Goal: Transaction & Acquisition: Purchase product/service

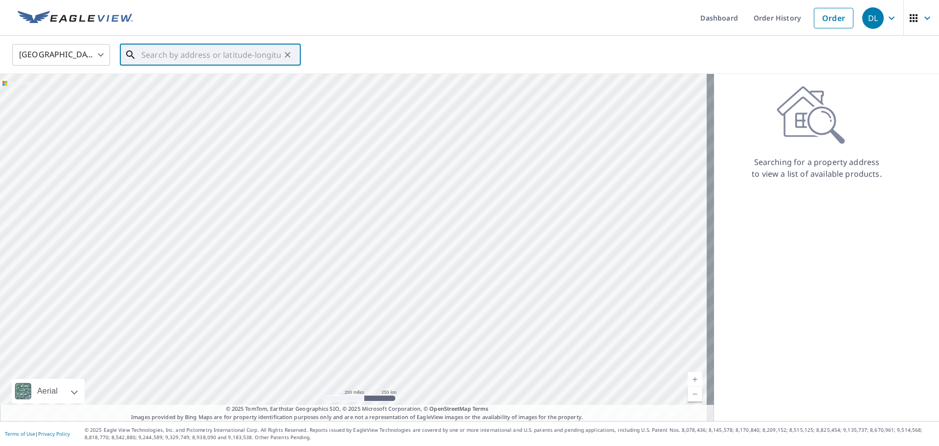
click at [150, 49] on input "text" at bounding box center [210, 54] width 139 height 27
click at [196, 89] on p "[GEOGRAPHIC_DATA], WI 53050" at bounding box center [216, 94] width 154 height 10
type input "[STREET_ADDRESS]"
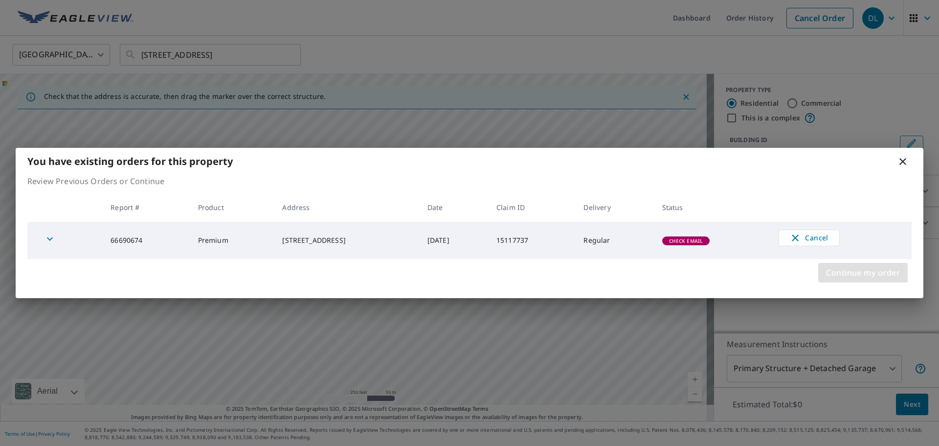
click at [870, 271] on span "Continue my order" at bounding box center [863, 273] width 74 height 14
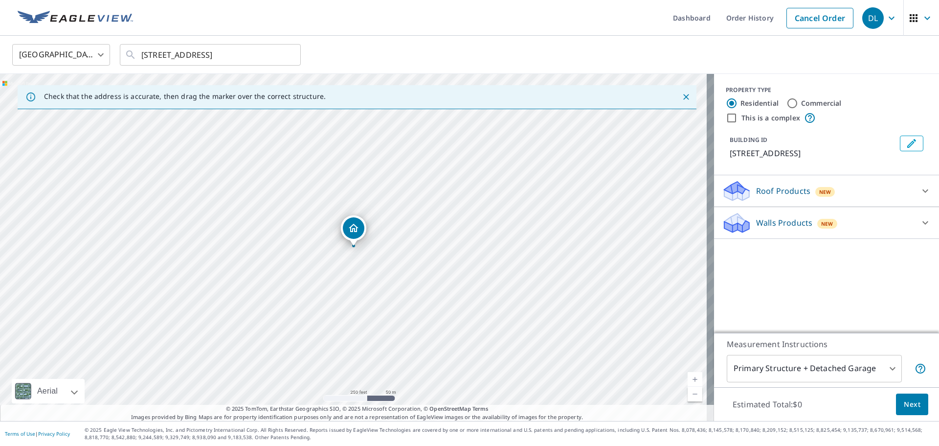
click at [786, 190] on p "Roof Products" at bounding box center [783, 191] width 54 height 12
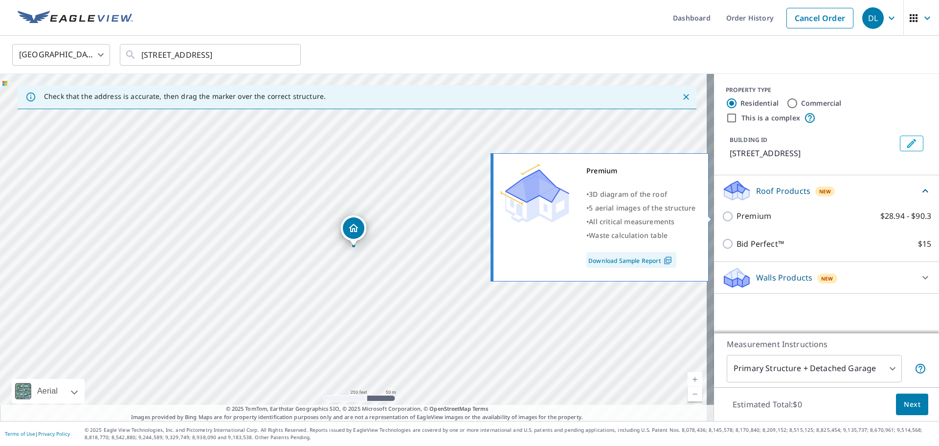
click at [722, 217] on input "Premium $28.94 - $90.3" at bounding box center [729, 216] width 15 height 12
checkbox input "true"
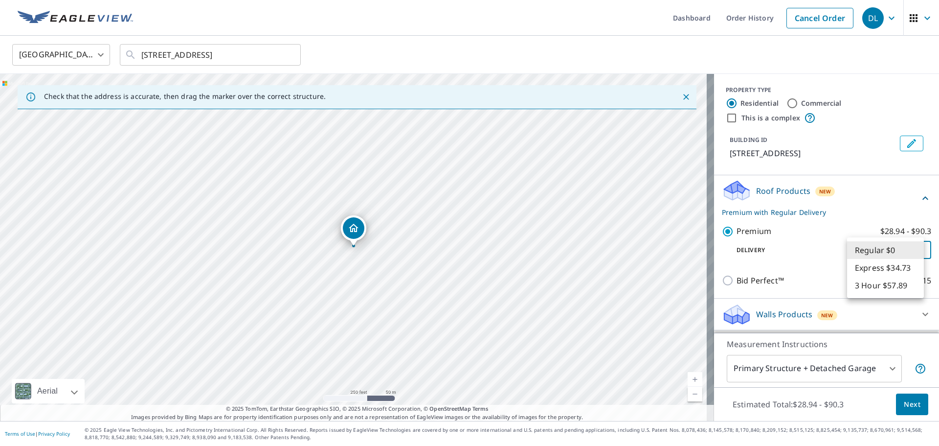
click at [915, 252] on body "DL DL Dashboard Order History Cancel Order DL [GEOGRAPHIC_DATA] [GEOGRAPHIC_DAT…" at bounding box center [469, 223] width 939 height 446
click at [876, 210] on div at bounding box center [469, 223] width 939 height 446
click at [786, 104] on input "Commercial" at bounding box center [792, 103] width 12 height 12
radio input "true"
type input "4"
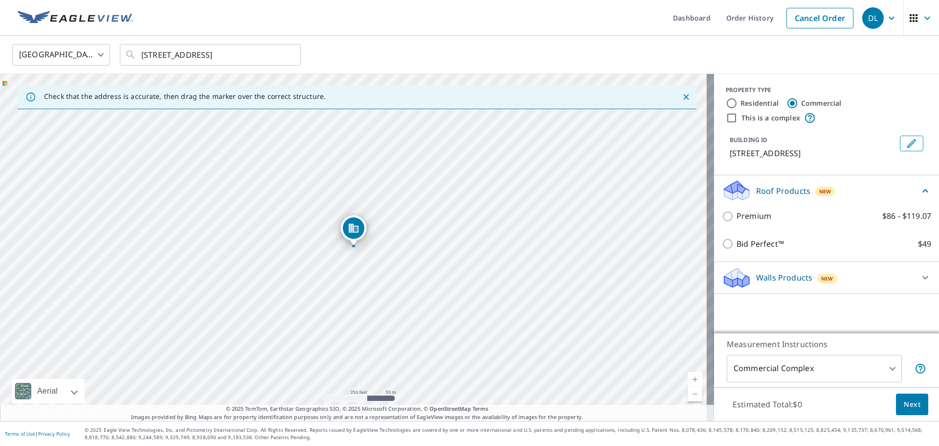
click at [726, 118] on input "This is a complex" at bounding box center [732, 118] width 12 height 12
checkbox input "true"
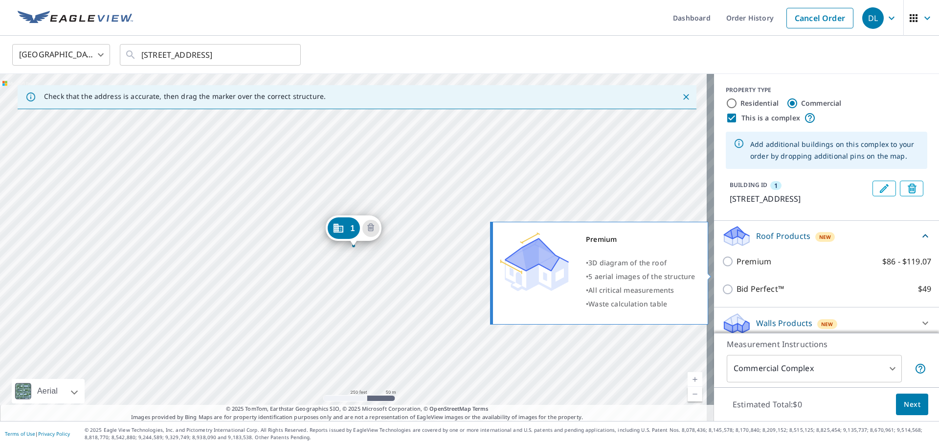
click at [724, 267] on input "Premium $86 - $119.07" at bounding box center [729, 261] width 15 height 12
checkbox input "true"
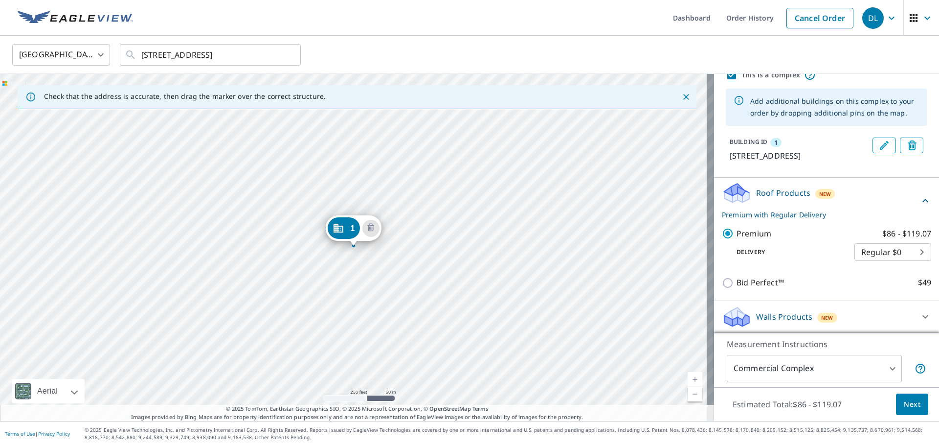
scroll to position [55, 0]
click at [905, 404] on span "Next" at bounding box center [912, 404] width 17 height 12
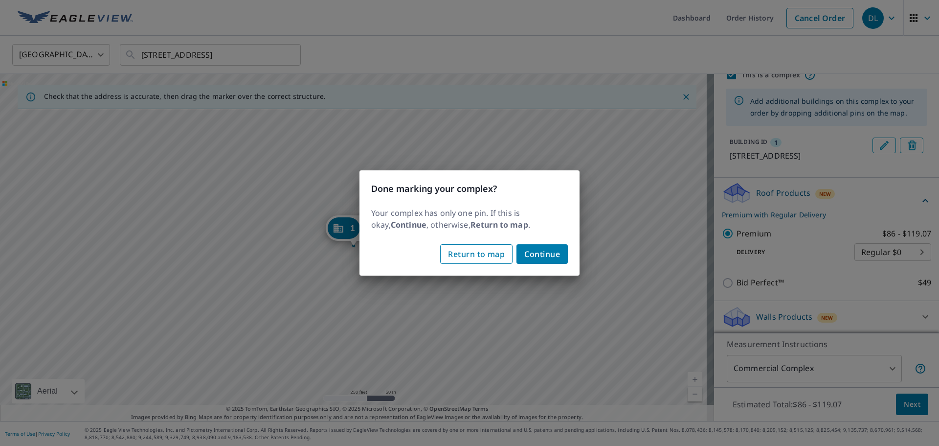
click at [482, 252] on span "Return to map" at bounding box center [476, 254] width 57 height 14
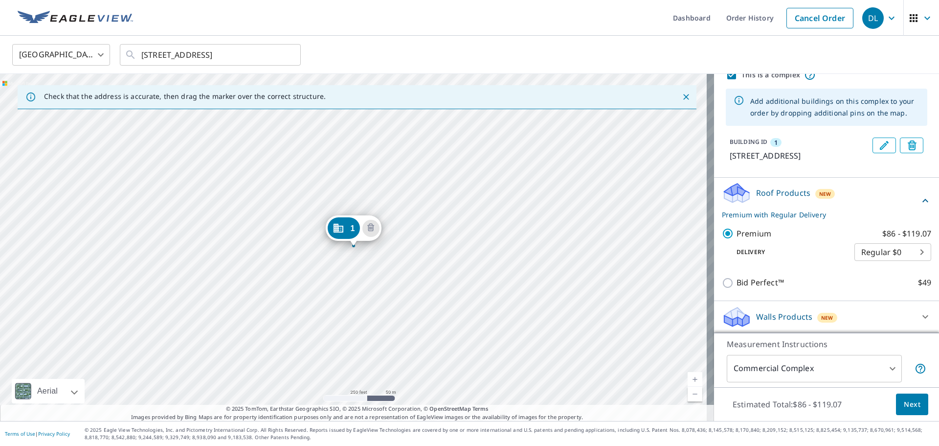
click at [331, 255] on div "1 [STREET_ADDRESS]" at bounding box center [357, 247] width 714 height 347
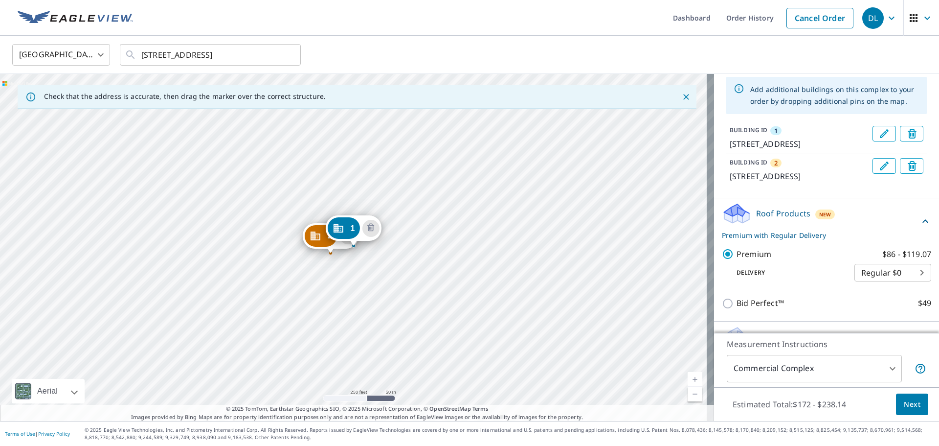
click at [352, 258] on div "2 [STREET_ADDRESS] 1 [STREET_ADDRESS]" at bounding box center [357, 247] width 714 height 347
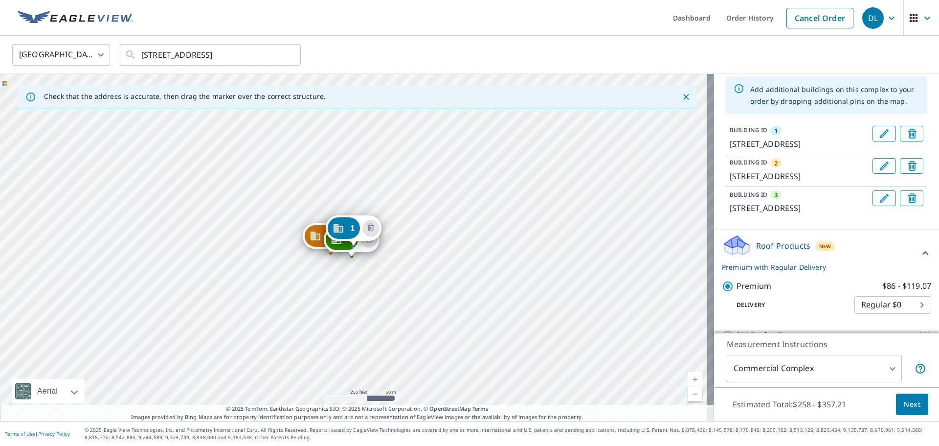
click at [312, 264] on div "2 [STREET_ADDRESS] 3 [STREET_ADDRESS] 1 [STREET_ADDRESS]" at bounding box center [357, 247] width 714 height 347
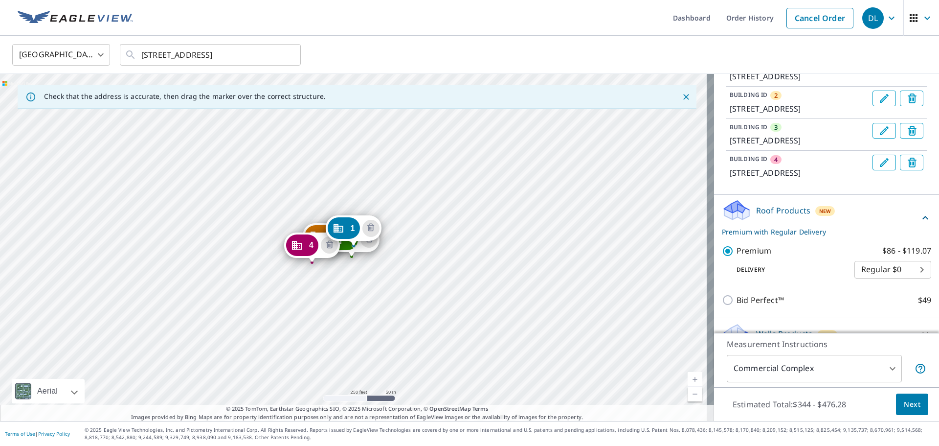
scroll to position [186, 0]
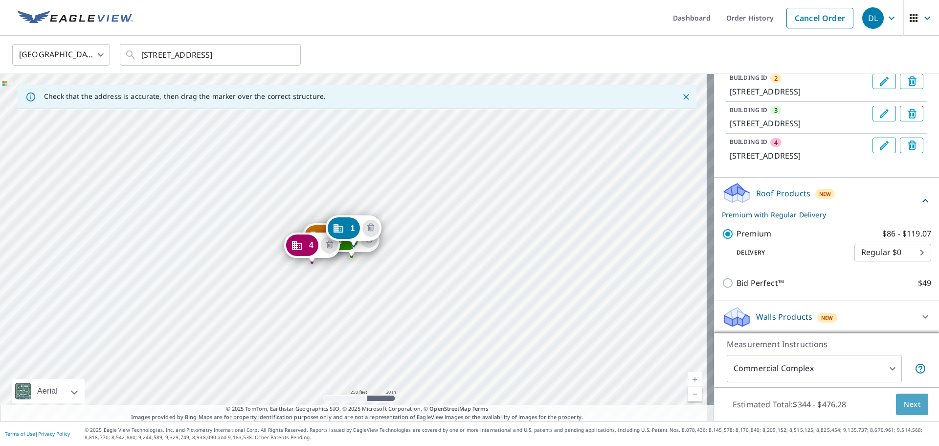
click at [911, 407] on span "Next" at bounding box center [912, 404] width 17 height 12
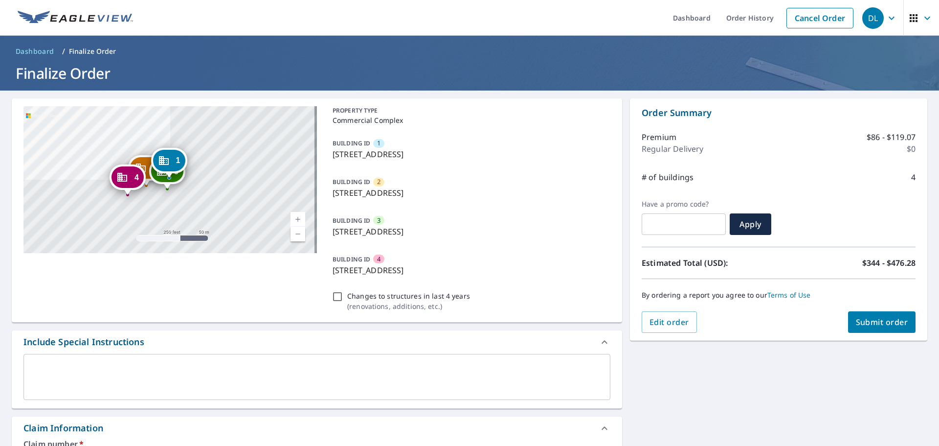
click at [336, 297] on input "Changes to structures in last 4 years ( renovations, additions, etc. )" at bounding box center [338, 296] width 12 height 12
checkbox input "false"
